Goal: Task Accomplishment & Management: Use online tool/utility

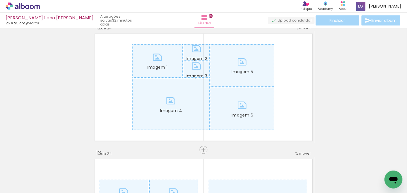
scroll to position [1406, 0]
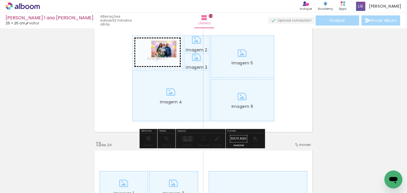
drag, startPoint x: 192, startPoint y: 180, endPoint x: 168, endPoint y: 58, distance: 125.0
click at [168, 58] on quentale-workspace at bounding box center [203, 96] width 407 height 193
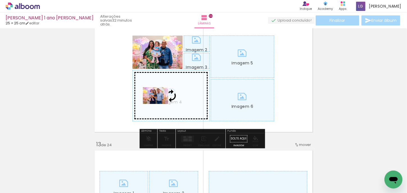
drag, startPoint x: 225, startPoint y: 174, endPoint x: 160, endPoint y: 104, distance: 96.2
click at [160, 104] on quentale-workspace at bounding box center [203, 96] width 407 height 193
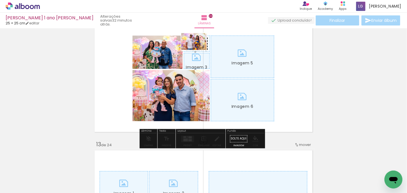
drag, startPoint x: 256, startPoint y: 174, endPoint x: 198, endPoint y: 50, distance: 136.9
click at [198, 50] on quentale-workspace at bounding box center [203, 96] width 407 height 193
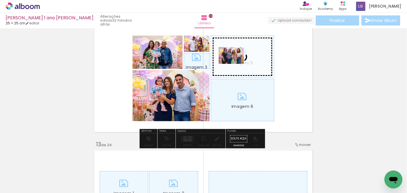
drag, startPoint x: 289, startPoint y: 179, endPoint x: 236, endPoint y: 64, distance: 126.4
click at [236, 64] on quentale-workspace at bounding box center [203, 96] width 407 height 193
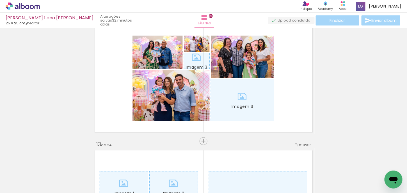
scroll to position [0, 2589]
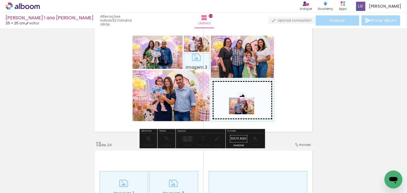
drag, startPoint x: 174, startPoint y: 180, endPoint x: 246, endPoint y: 115, distance: 97.6
click at [246, 115] on quentale-workspace at bounding box center [203, 96] width 407 height 193
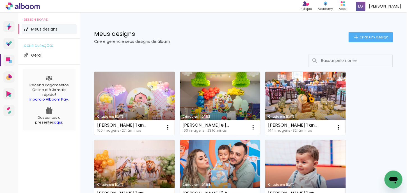
click at [149, 108] on link "Criado em [DATE]" at bounding box center [134, 103] width 81 height 63
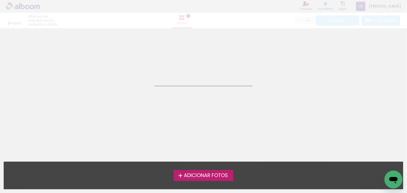
click at [149, 108] on neon-animated-pages "Confirmar Cancelar" at bounding box center [203, 110] width 407 height 165
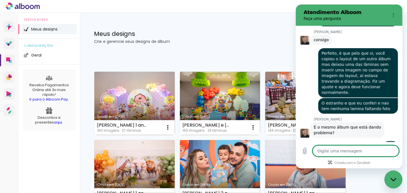
scroll to position [2394, 0]
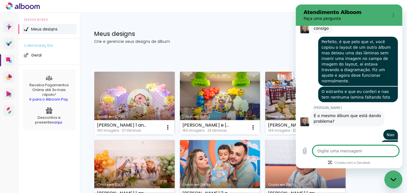
type textarea "p"
type textarea "x"
type textarea "pR"
type textarea "x"
type textarea "pRO"
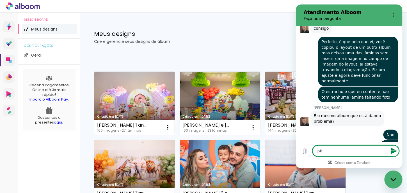
type textarea "x"
type textarea "pR"
type textarea "x"
type textarea "p"
type textarea "x"
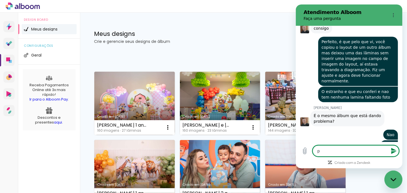
type textarea "x"
type textarea "P"
type textarea "x"
type textarea "Pr"
type textarea "x"
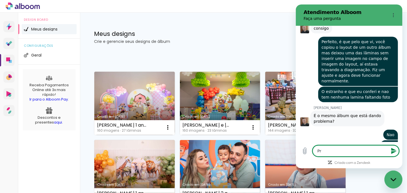
type textarea "Pro"
type textarea "x"
type textarea "Pron"
type textarea "x"
type textarea "Pront"
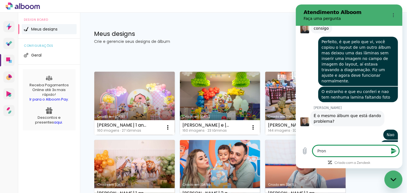
type textarea "x"
type textarea "Pronto"
type textarea "x"
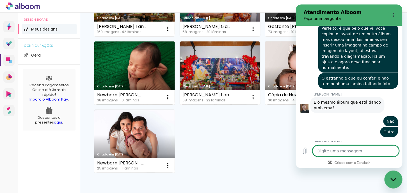
scroll to position [393, 0]
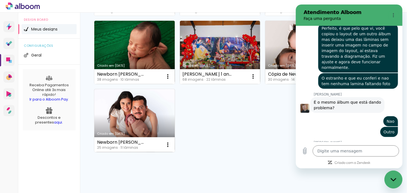
type textarea "x"
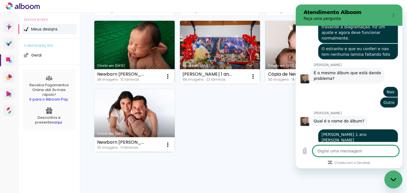
type textarea "o"
type textarea "x"
type textarea "ok"
type textarea "x"
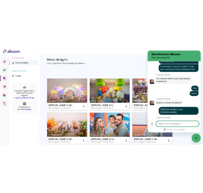
scroll to position [2450, 0]
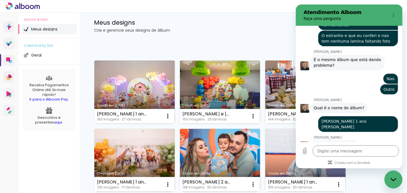
type textarea "x"
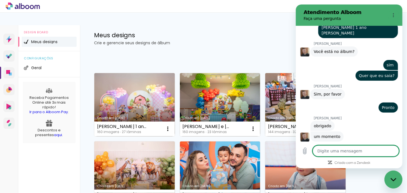
scroll to position [2544, 0]
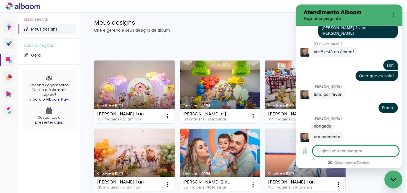
type textarea "p"
type textarea "x"
type textarea "pA"
type textarea "x"
type textarea "p"
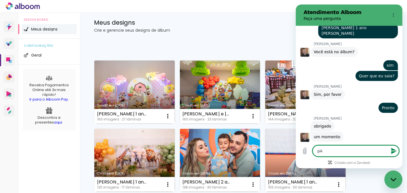
type textarea "x"
type textarea "P"
type textarea "x"
type textarea "Pa"
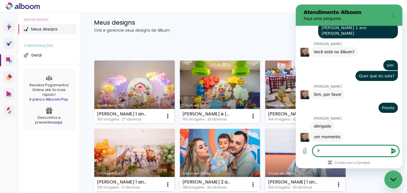
type textarea "x"
type textarea "Par"
type textarea "x"
type textarea "Para"
type textarea "x"
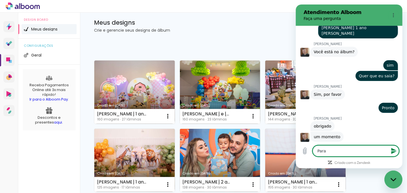
type textarea "Para"
type textarea "x"
type textarea "Para m"
type textarea "x"
type textarea "Para mi"
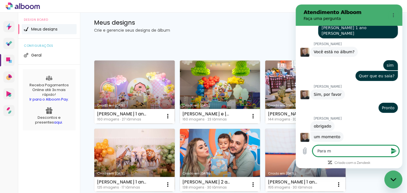
type textarea "x"
type textarea "Para mim"
type textarea "x"
type textarea "Para mim"
type textarea "x"
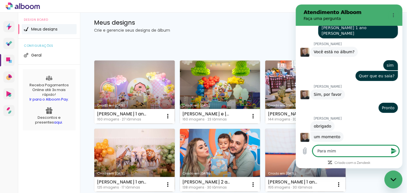
type textarea "Para mim n"
type textarea "x"
type textarea "Para mim na"
type textarea "x"
type textarea "Para mim nao"
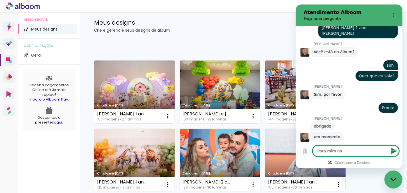
type textarea "x"
type textarea "Para mim nao"
type textarea "x"
type textarea "Para mim nao a"
type textarea "x"
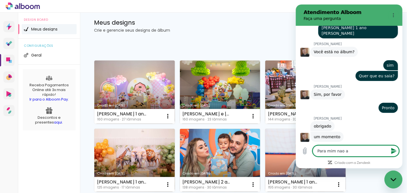
type textarea "Para mim nao ap"
type textarea "x"
type textarea "Para mim nao apa"
type textarea "x"
type textarea "Para mim nao apar"
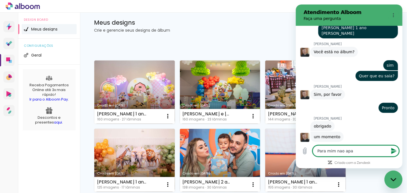
type textarea "x"
type textarea "Para mim nao apare"
type textarea "x"
type textarea "Para mim nao aparec"
type textarea "x"
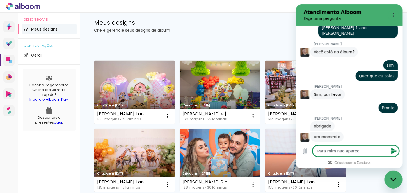
type textarea "Para mim nao aparece"
type textarea "x"
type textarea "Para mim nao aparece"
type textarea "x"
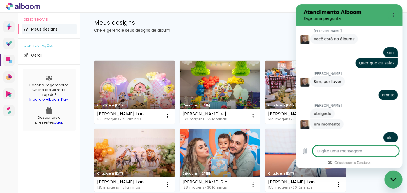
type textarea "x"
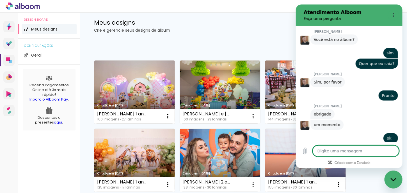
scroll to position [2558, 0]
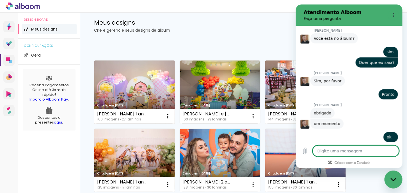
click at [152, 102] on link "Criado em [DATE]" at bounding box center [134, 92] width 81 height 63
